Goal: Task Accomplishment & Management: Manage account settings

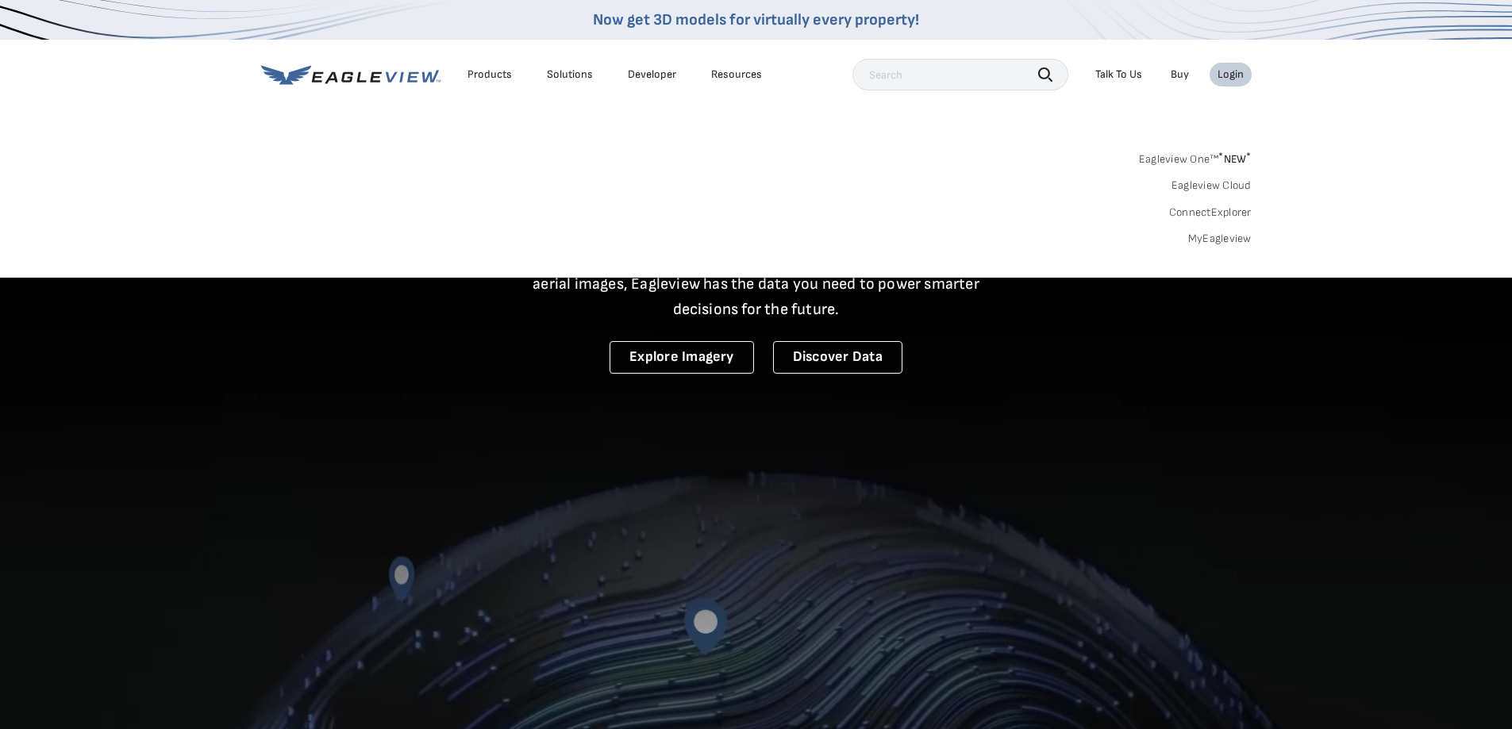
click at [1235, 71] on div "Login" at bounding box center [1230, 74] width 26 height 14
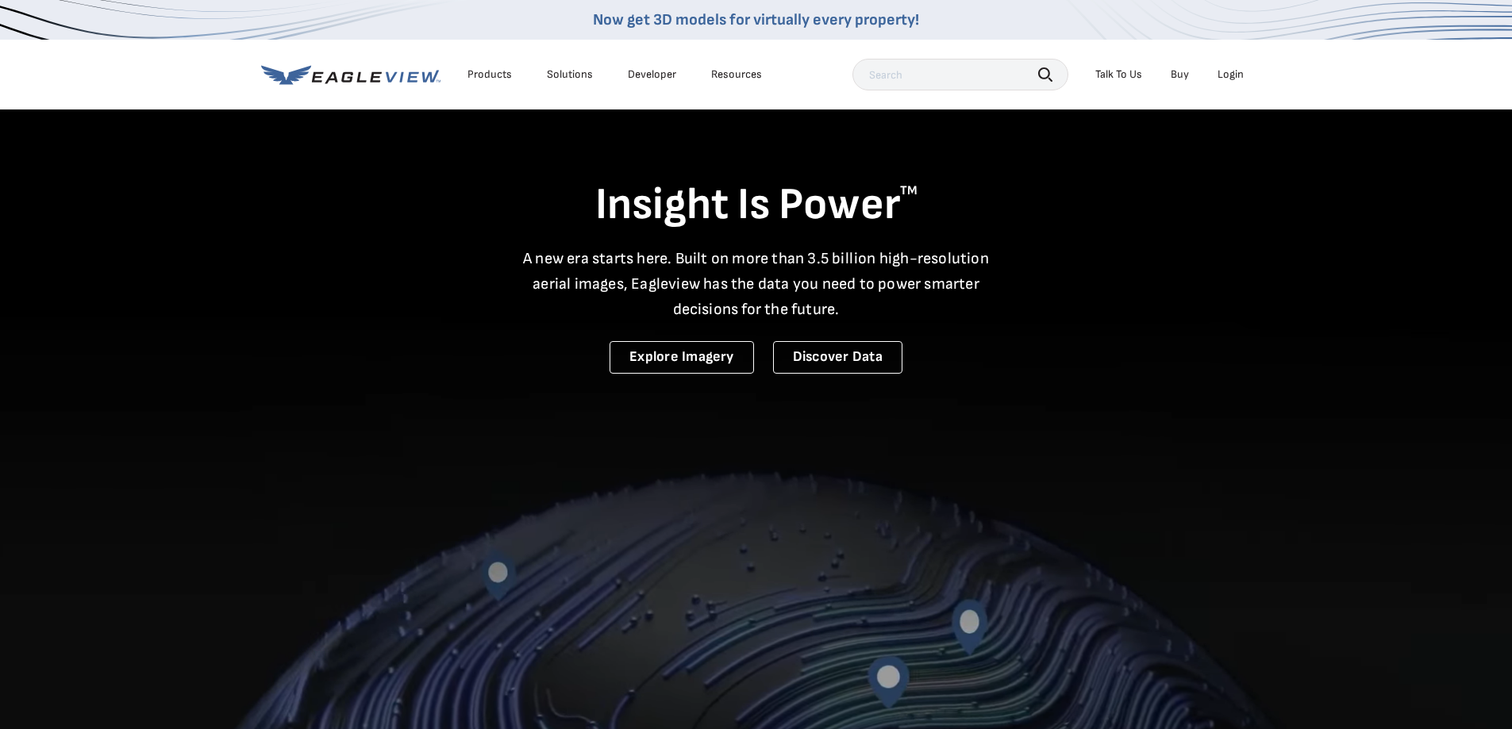
click at [1235, 71] on div "Login" at bounding box center [1230, 74] width 26 height 14
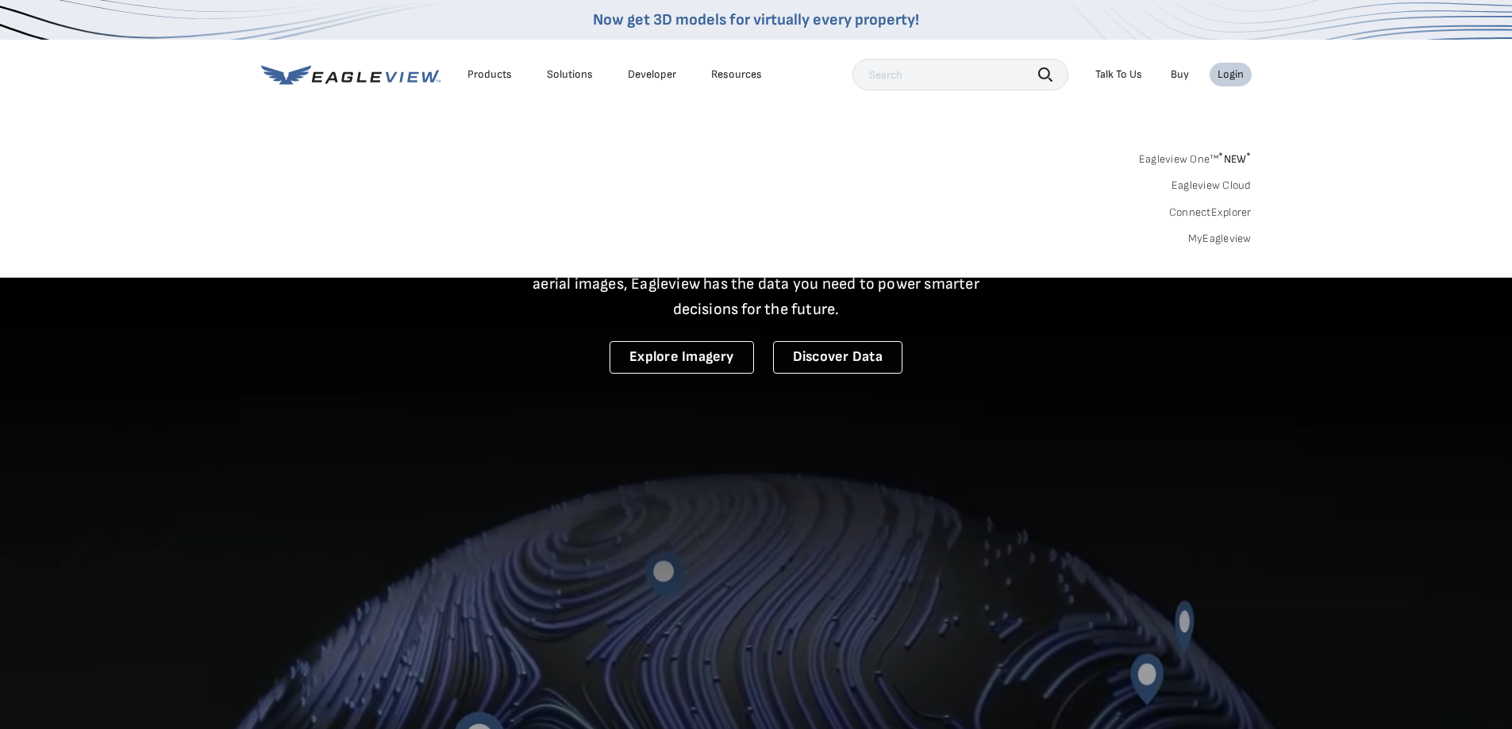
click at [1207, 244] on link "MyEagleview" at bounding box center [1219, 239] width 63 height 14
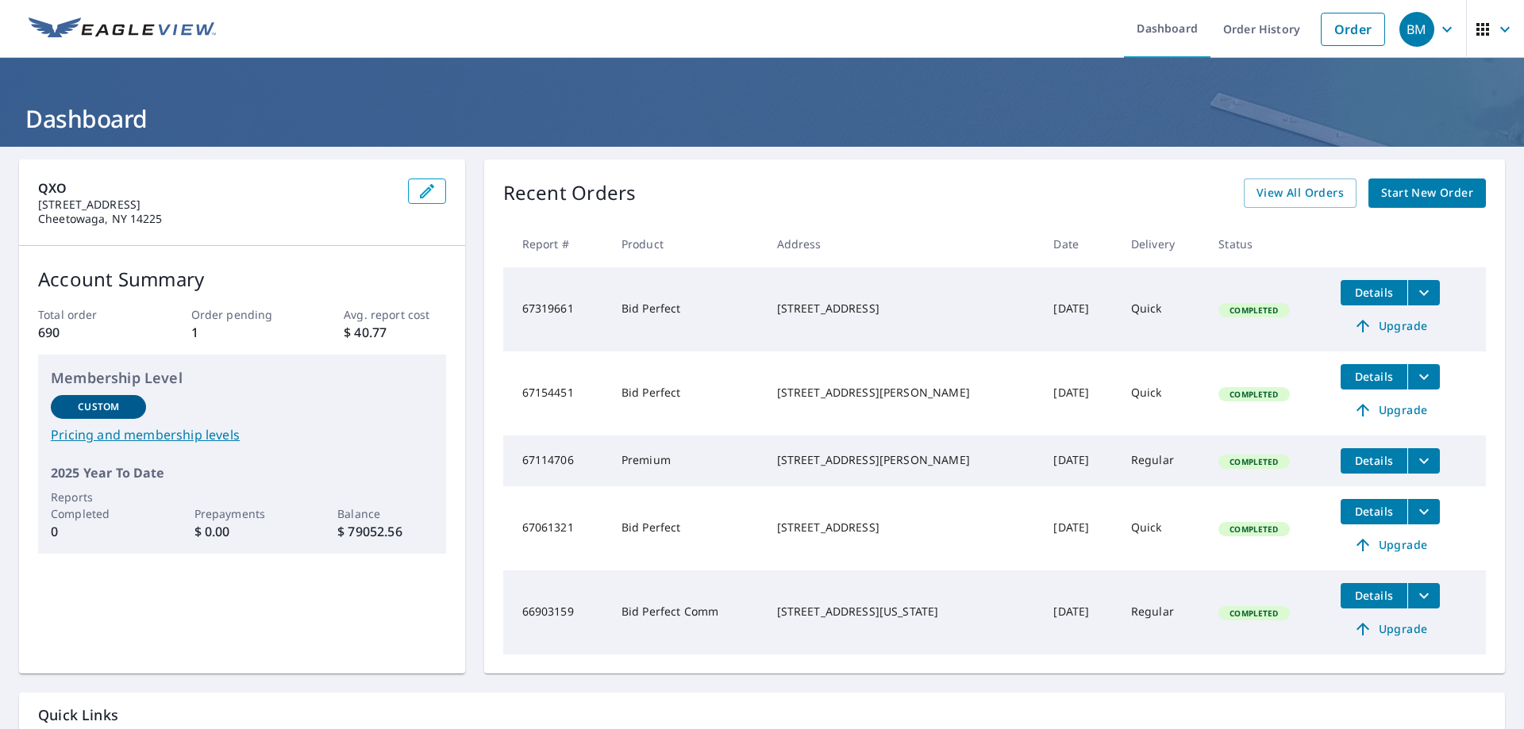
click at [1394, 196] on span "Start New Order" at bounding box center [1427, 193] width 92 height 20
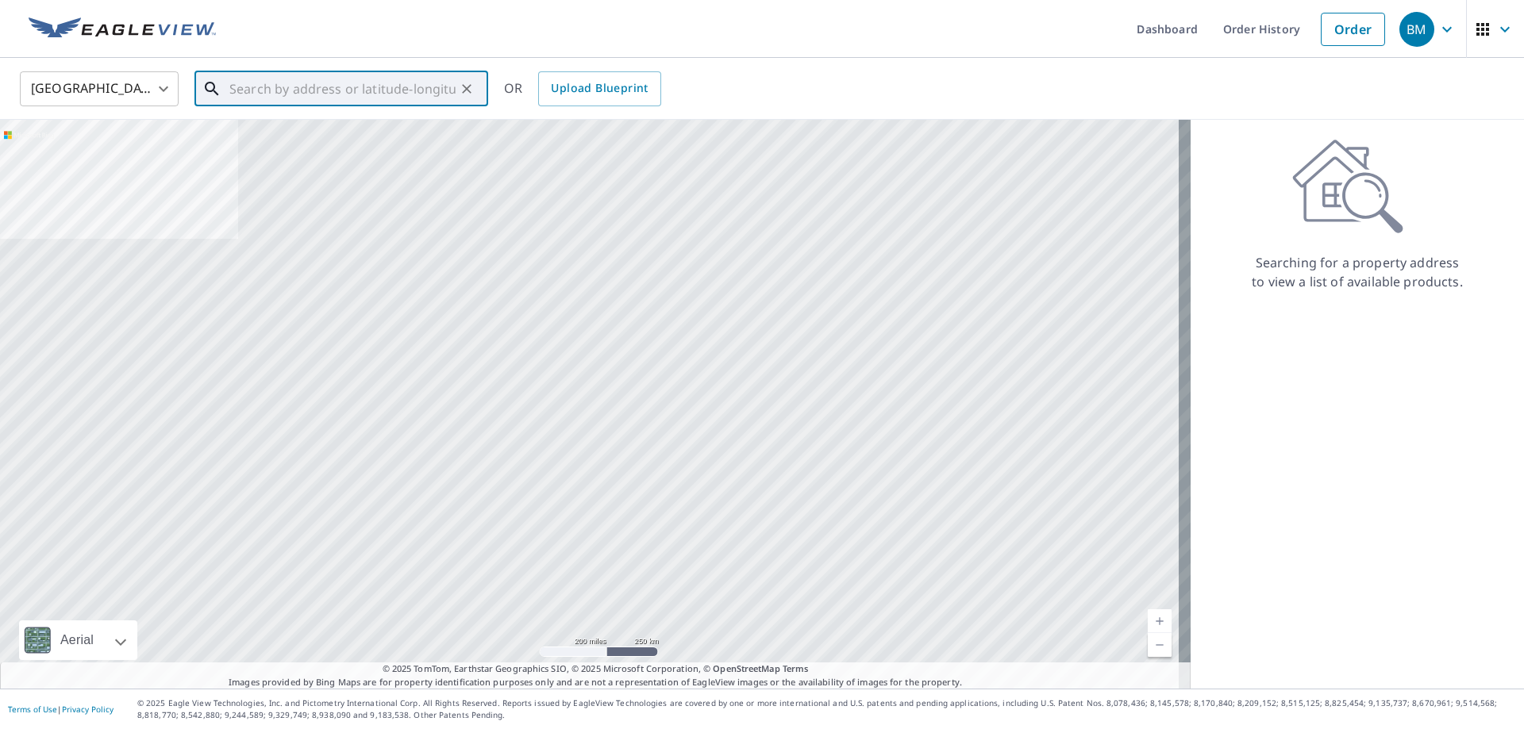
click at [334, 87] on input "text" at bounding box center [342, 89] width 226 height 44
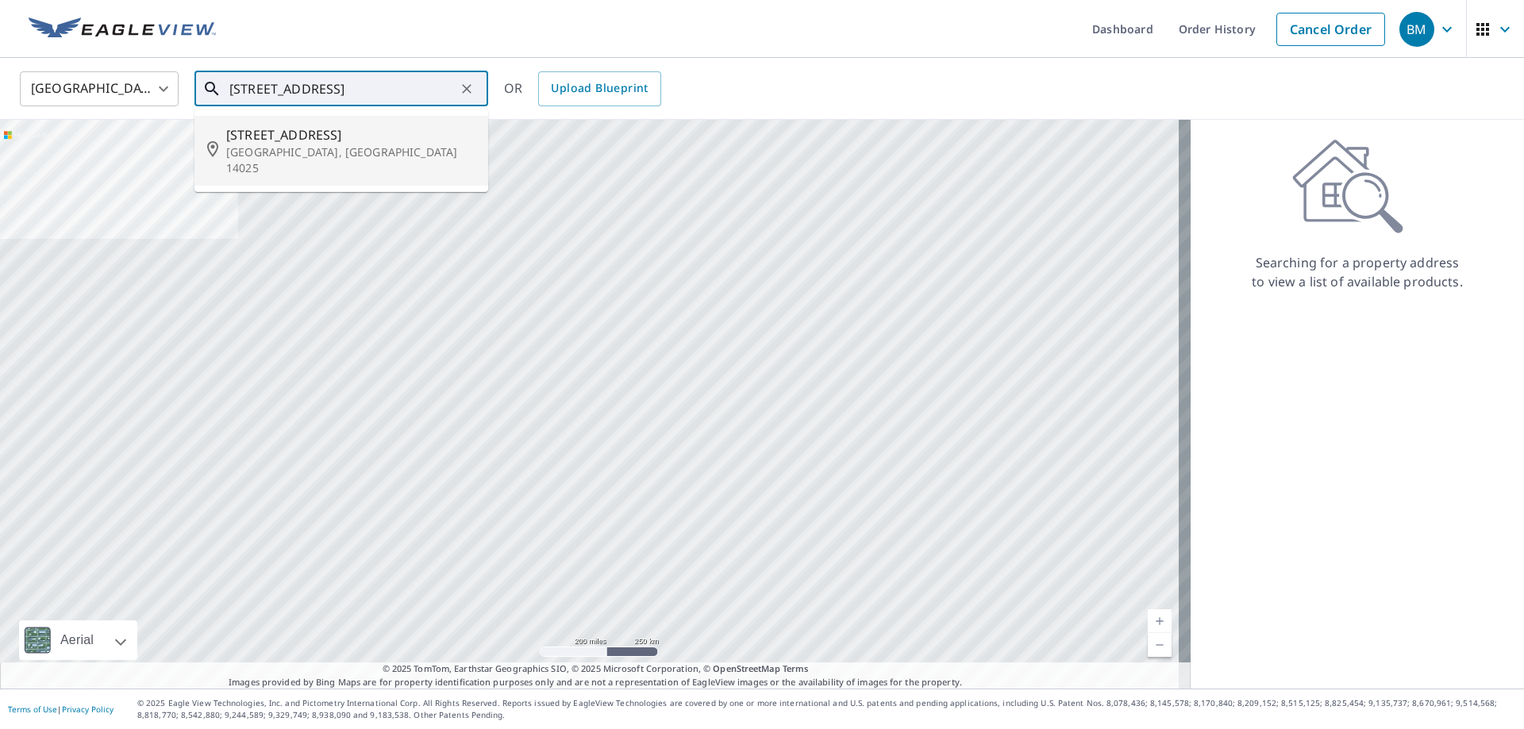
click at [335, 133] on span "9290 Boston State Rd" at bounding box center [350, 134] width 249 height 19
type input "9290 Boston State Rd Boston, NY 14025"
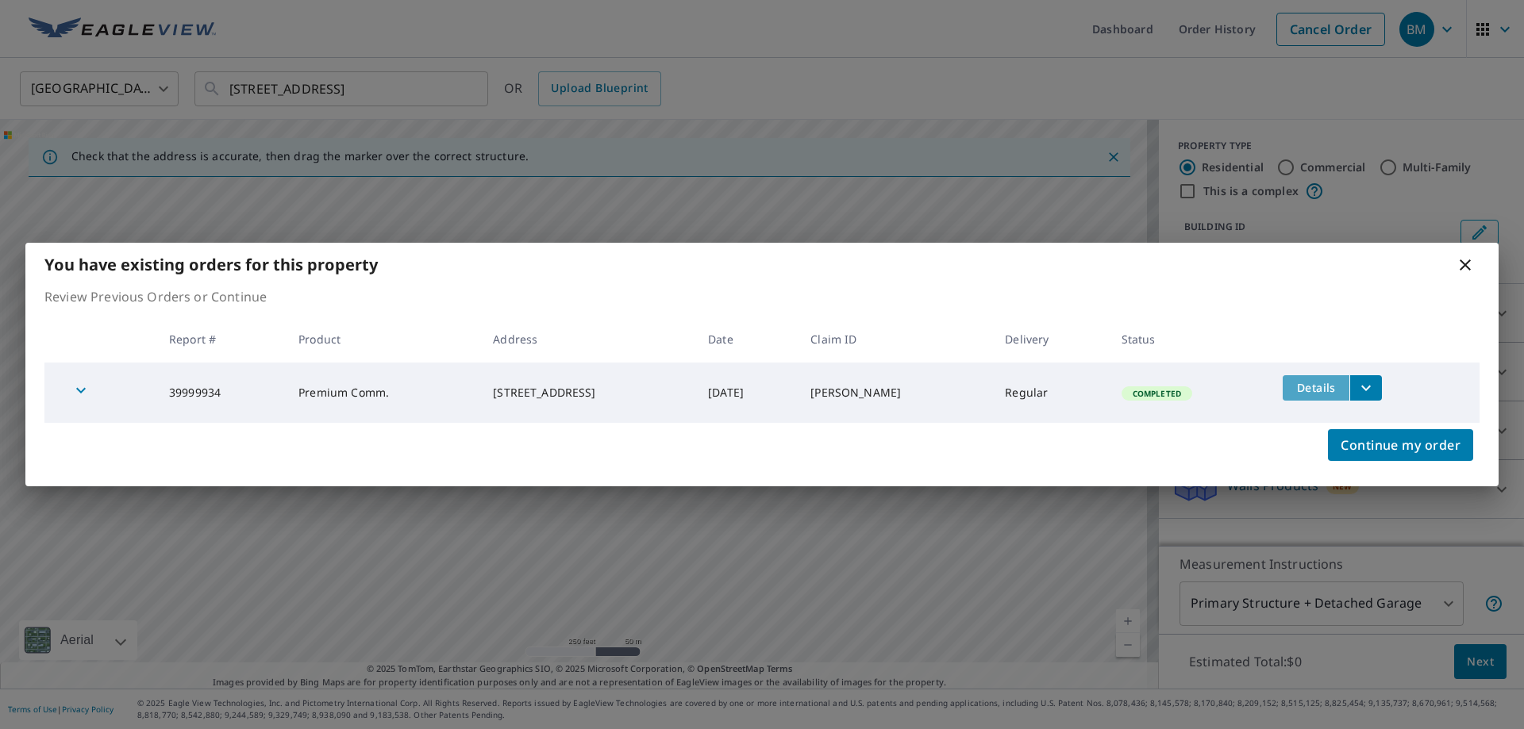
click at [1328, 382] on span "Details" at bounding box center [1316, 387] width 48 height 15
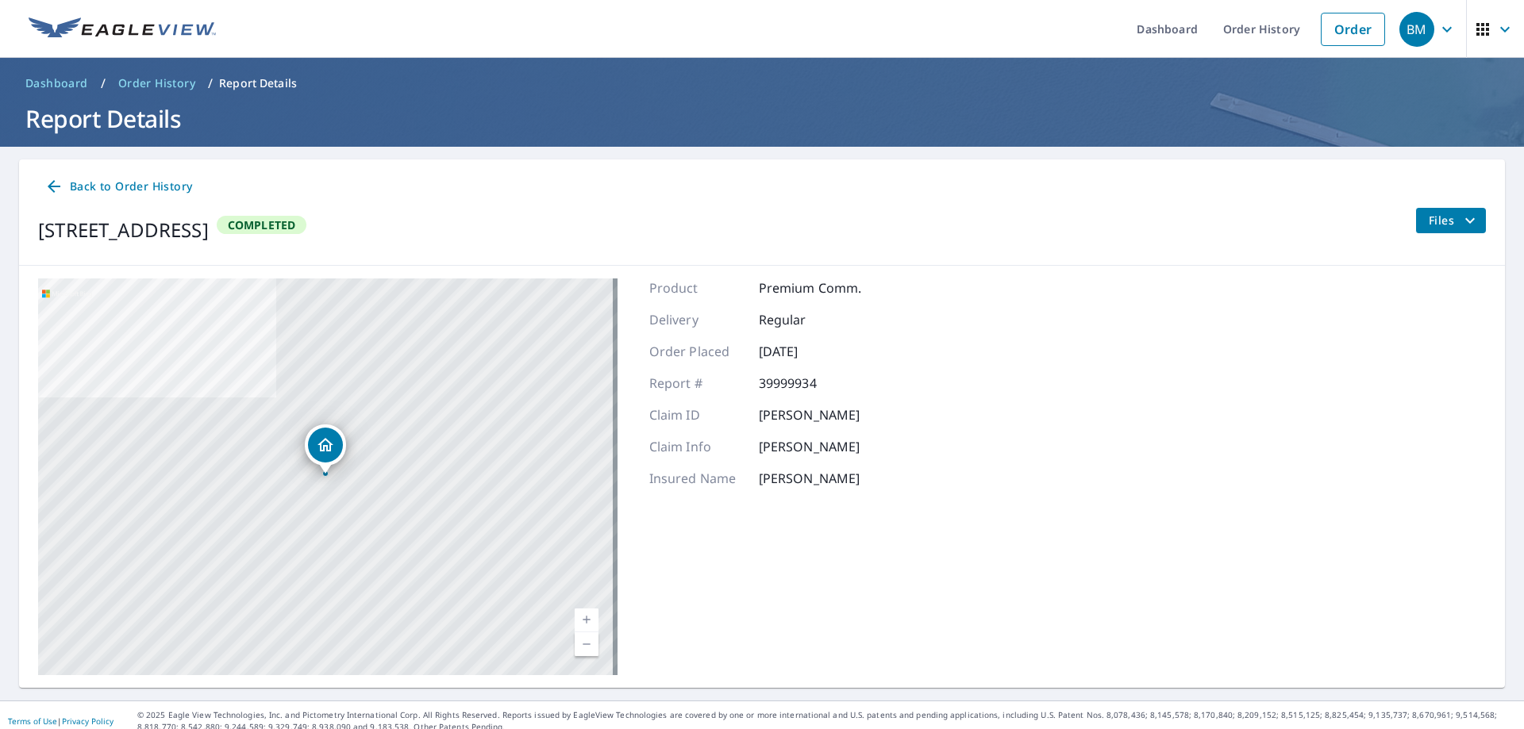
scroll to position [12, 0]
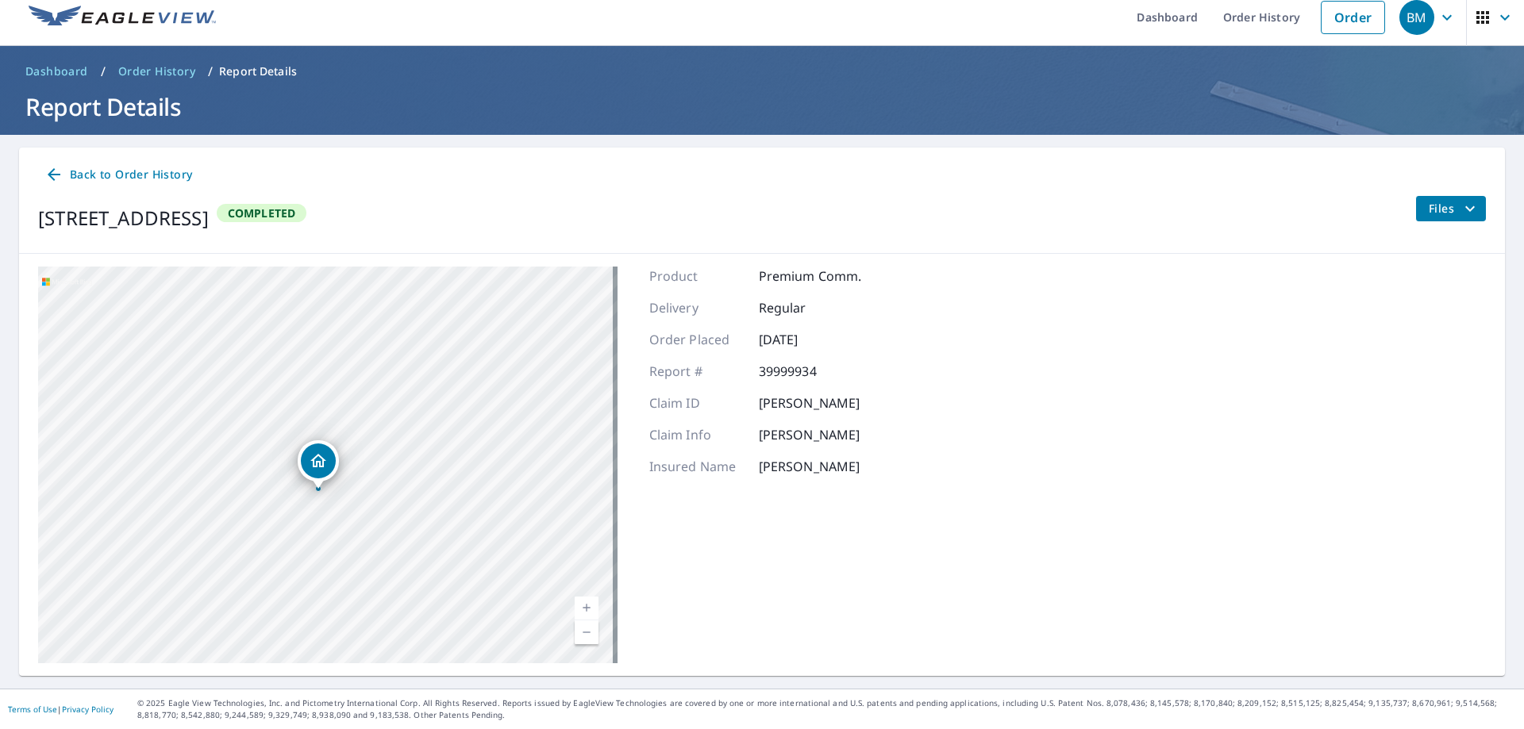
drag, startPoint x: 320, startPoint y: 444, endPoint x: 315, endPoint y: 559, distance: 115.2
click at [315, 559] on div "9290 Boston State Rd Boston, NY 14025" at bounding box center [327, 465] width 579 height 397
drag, startPoint x: 321, startPoint y: 465, endPoint x: 344, endPoint y: 478, distance: 26.3
click at [344, 478] on icon "Dropped pin, building 1, Residential property, 9290 Boston State Rd Boston, NY …" at bounding box center [346, 476] width 19 height 19
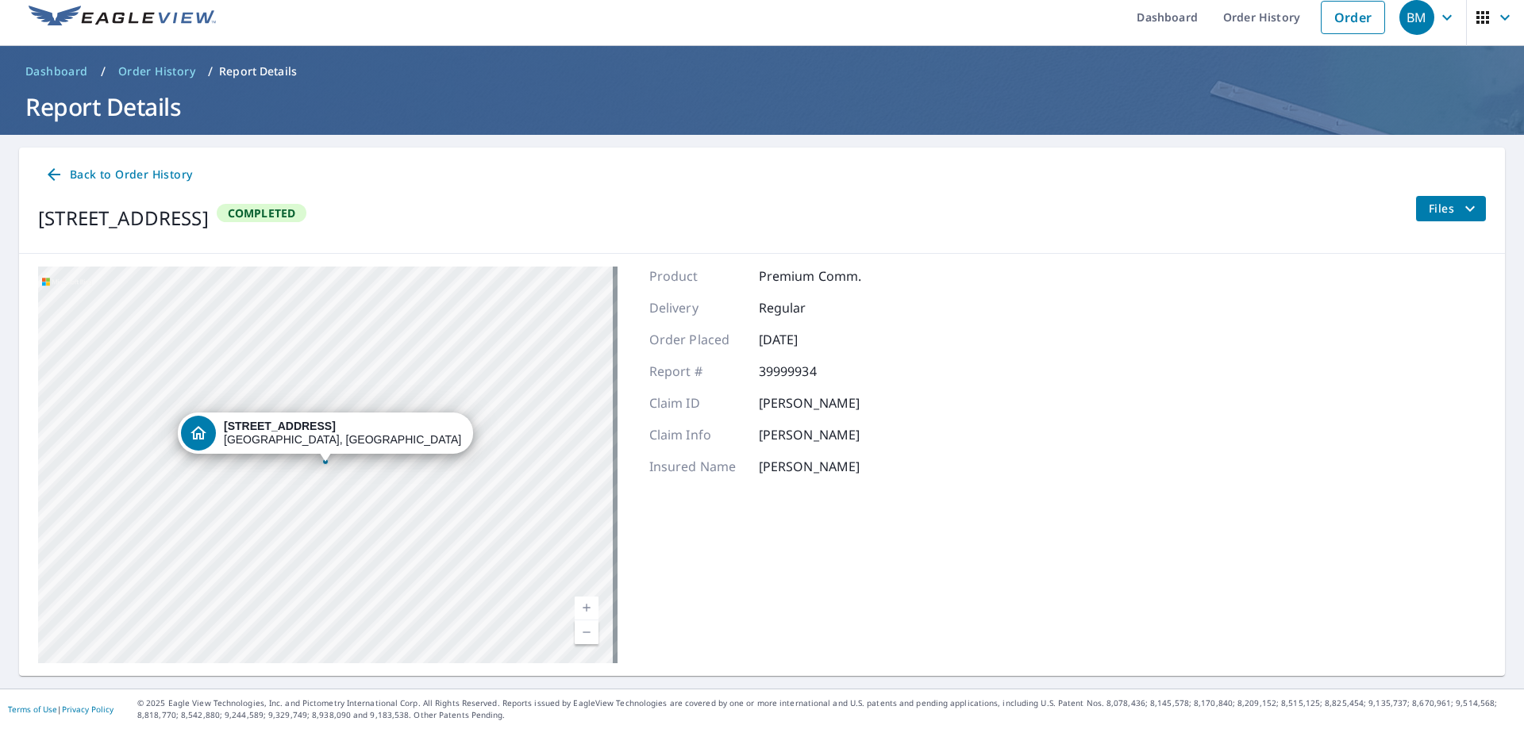
click at [913, 448] on div "9290 Boston State Rd Boston, NY 14025 Aerial Road A standard road map Aerial A …" at bounding box center [761, 465] width 1485 height 422
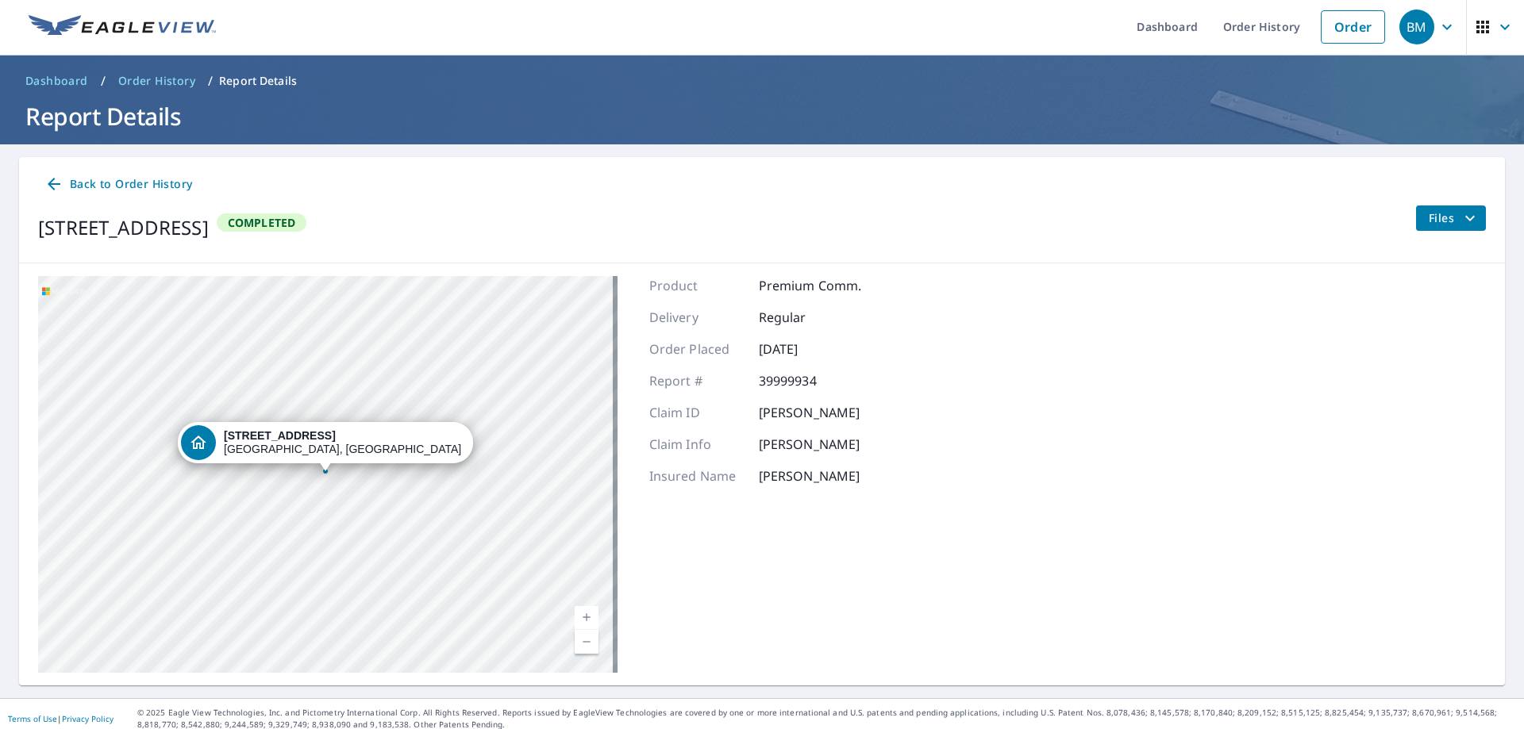
scroll to position [0, 0]
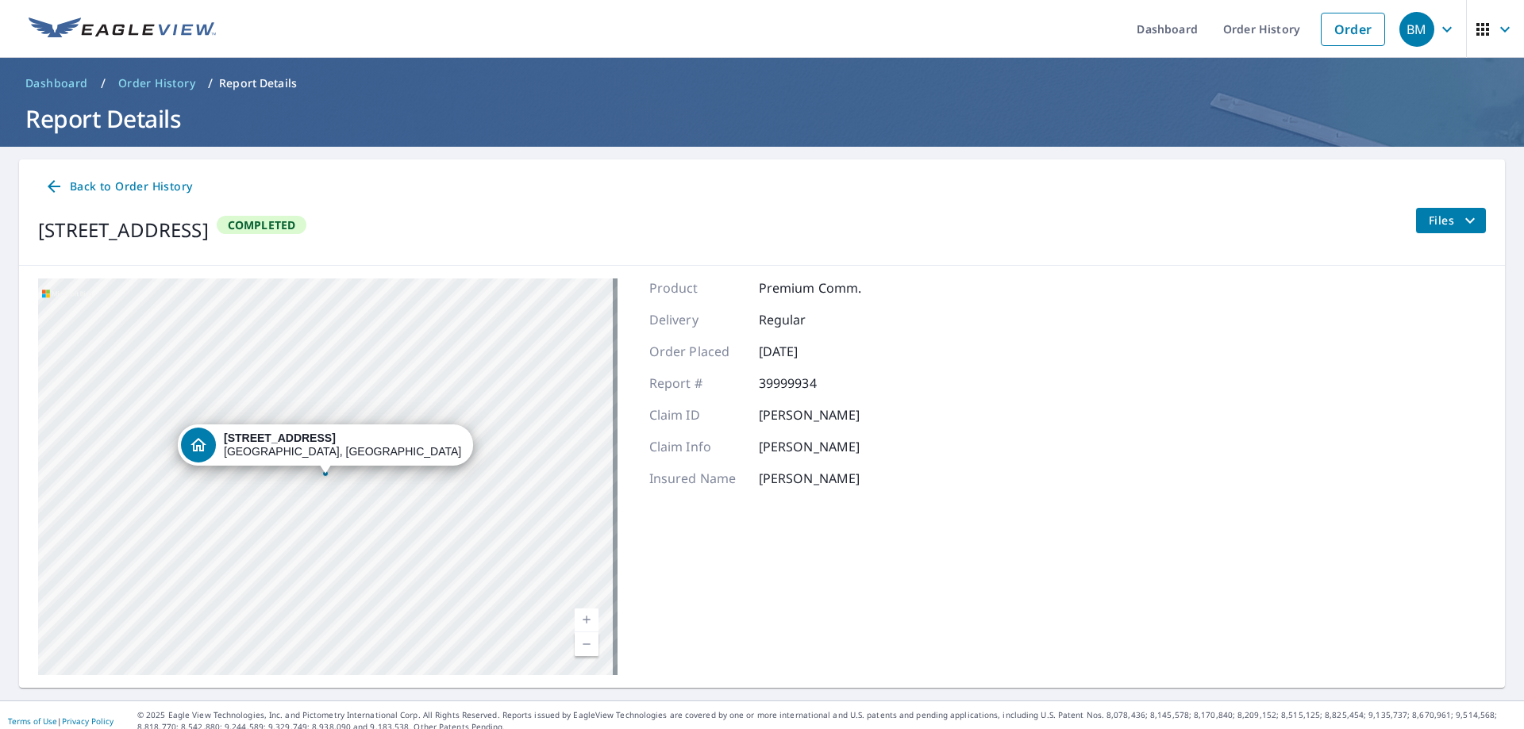
click at [1439, 225] on span "Files" at bounding box center [1453, 220] width 51 height 19
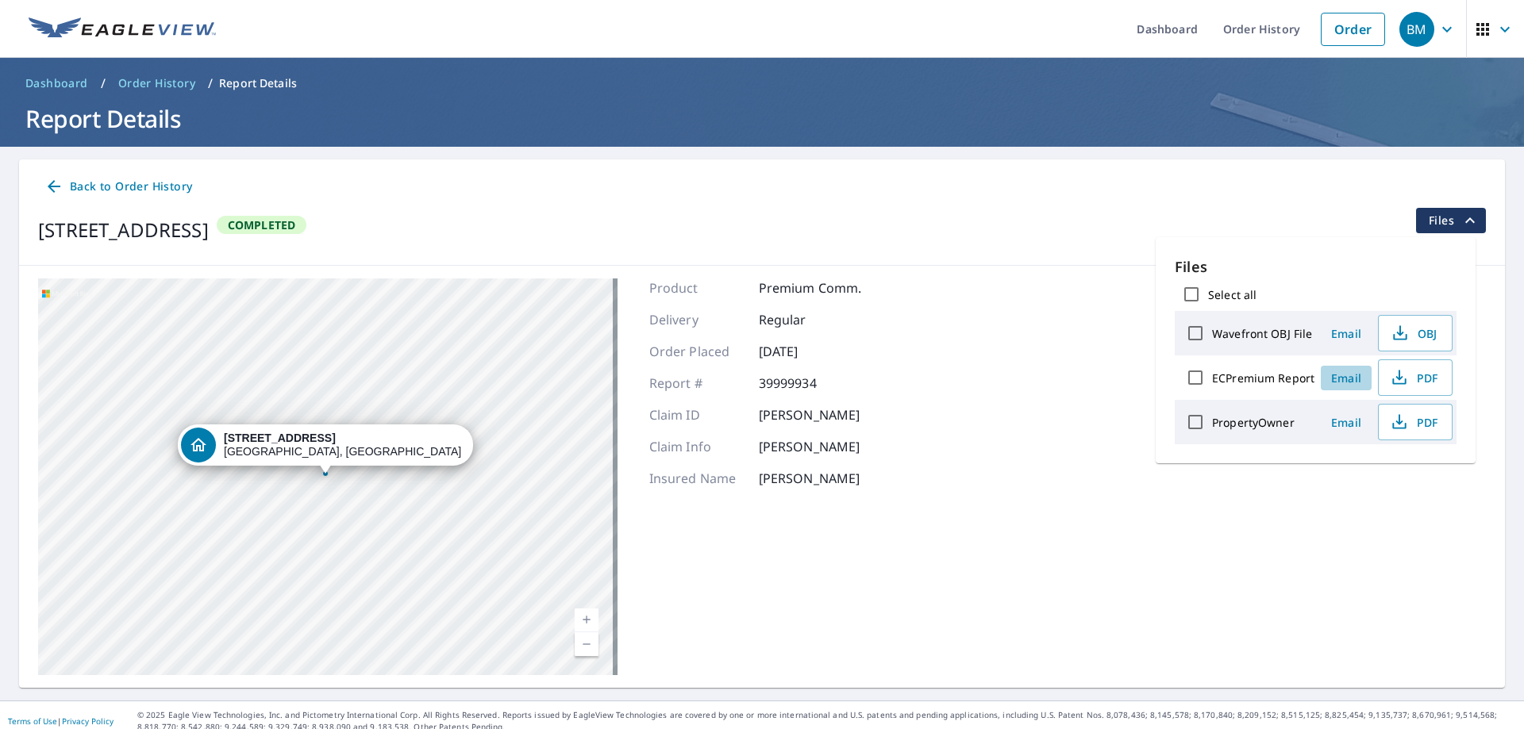
click at [1346, 379] on span "Email" at bounding box center [1346, 378] width 38 height 15
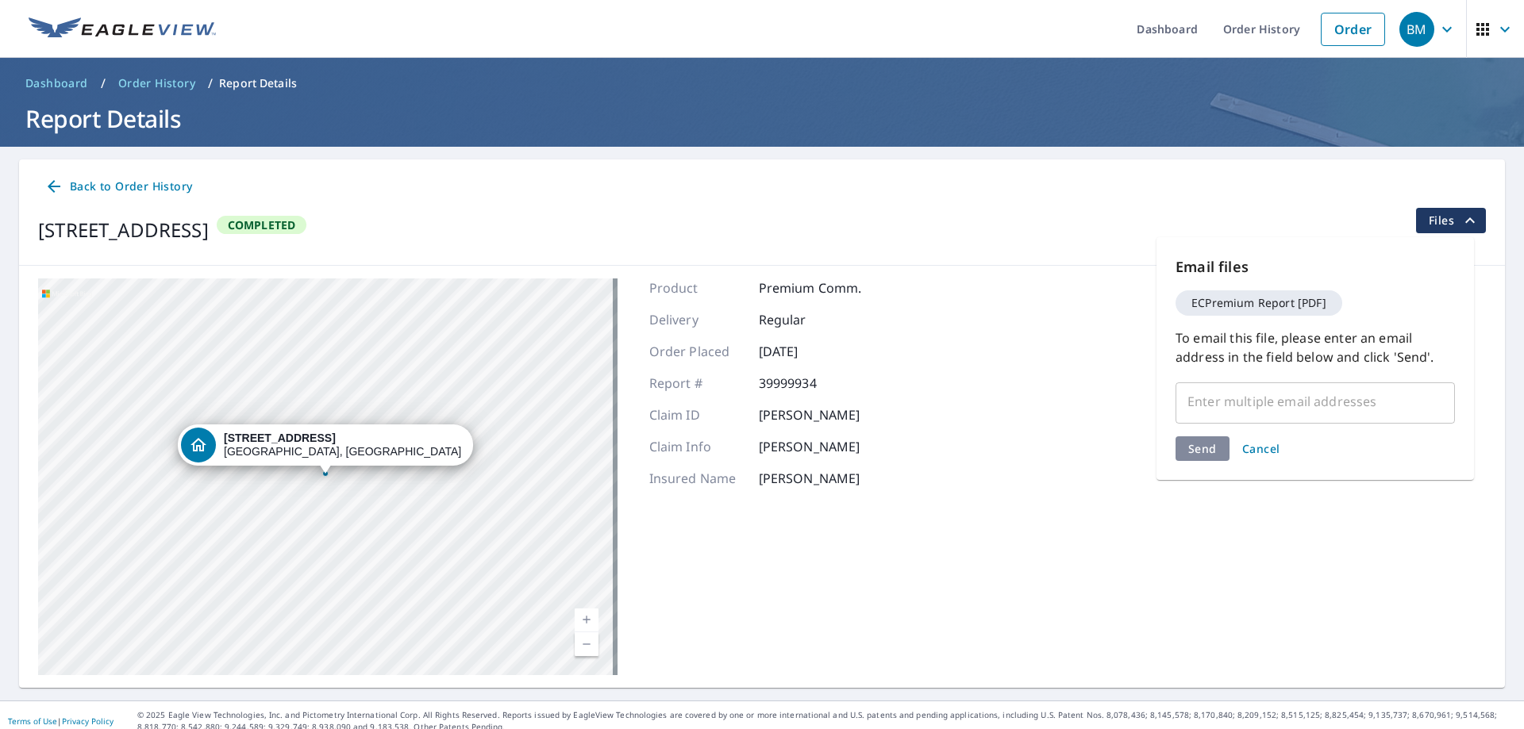
click at [1336, 420] on div "​" at bounding box center [1314, 401] width 279 height 44
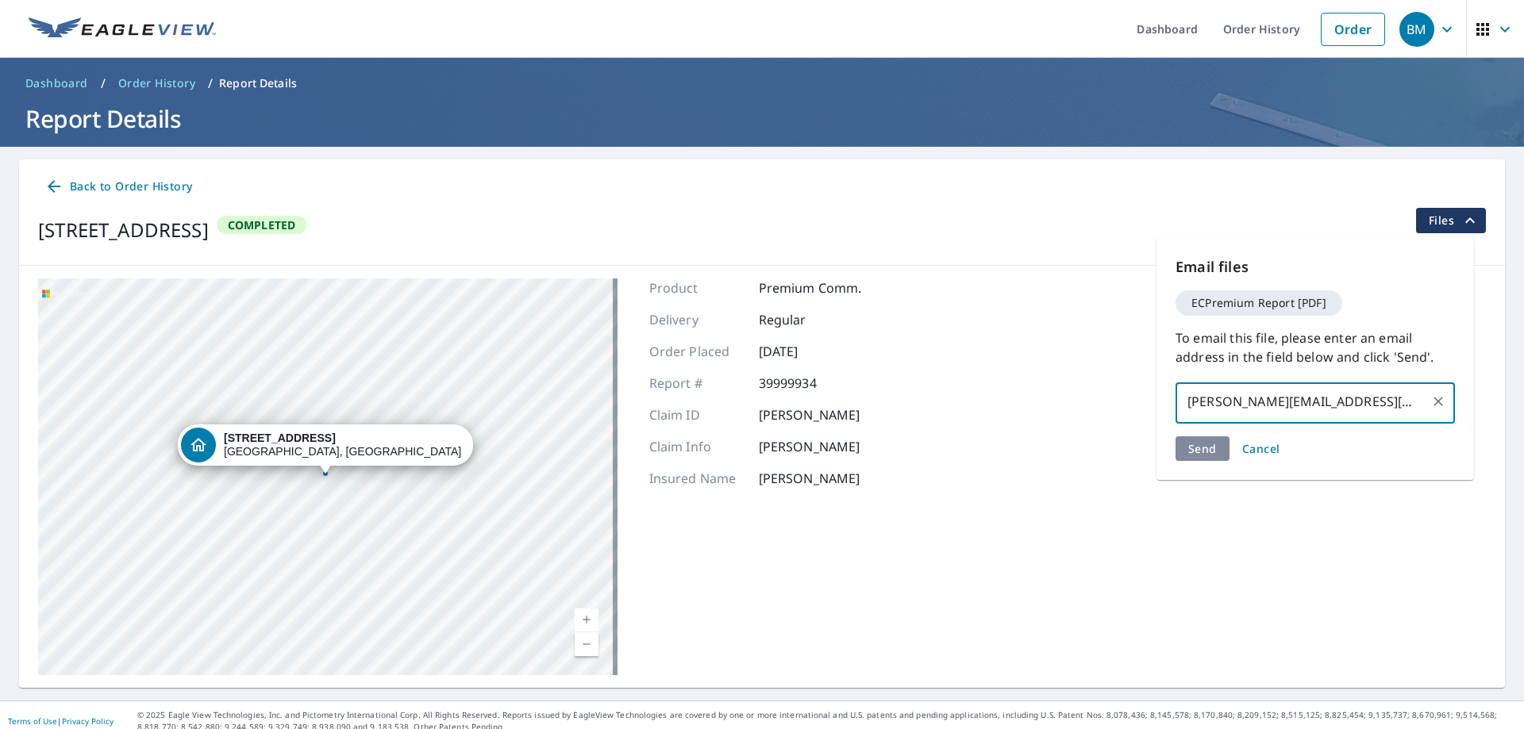
type input "liza.matte@qxo.com"
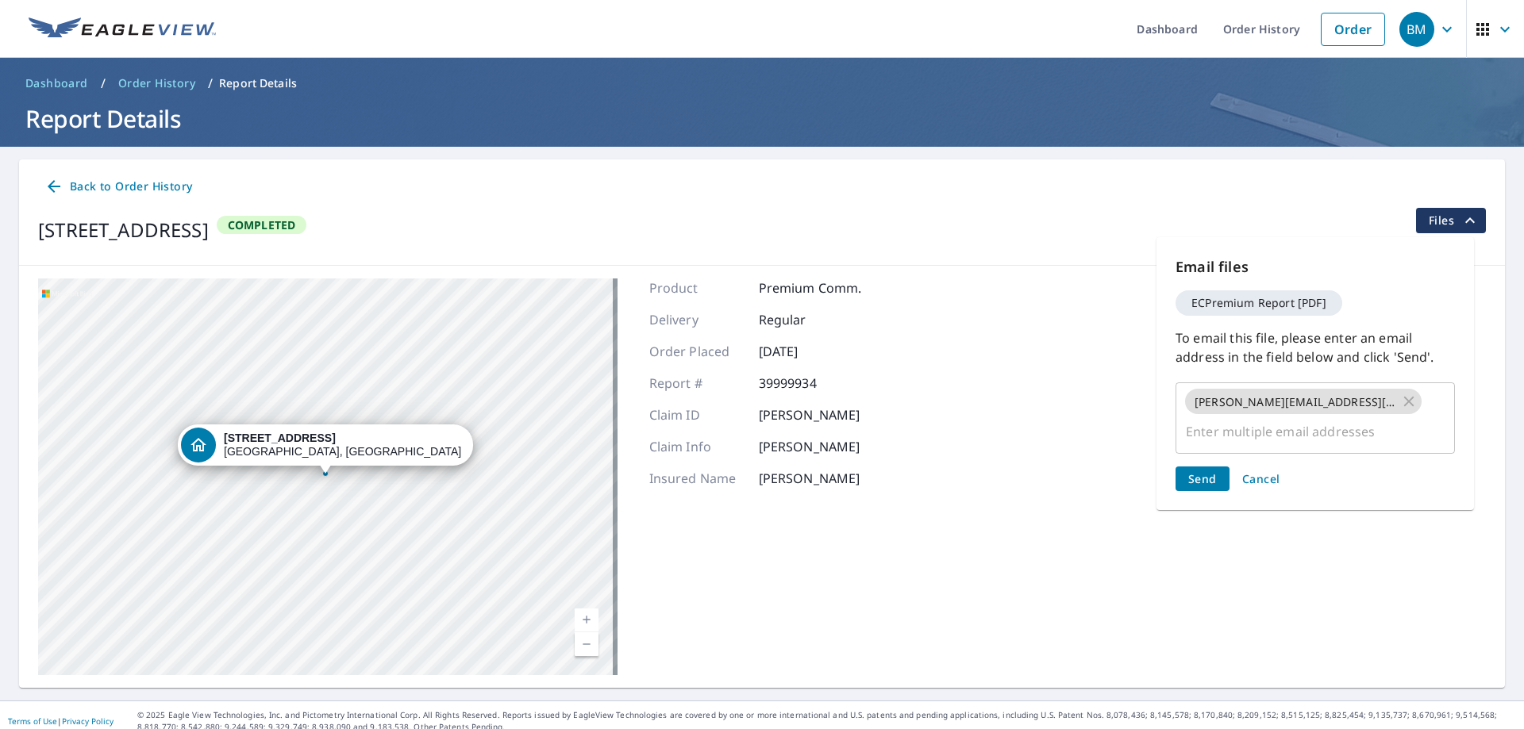
click at [1197, 467] on div "Send Cancel" at bounding box center [1314, 479] width 279 height 25
click at [1197, 467] on button "Send" at bounding box center [1202, 479] width 54 height 25
